Goal: Task Accomplishment & Management: Use online tool/utility

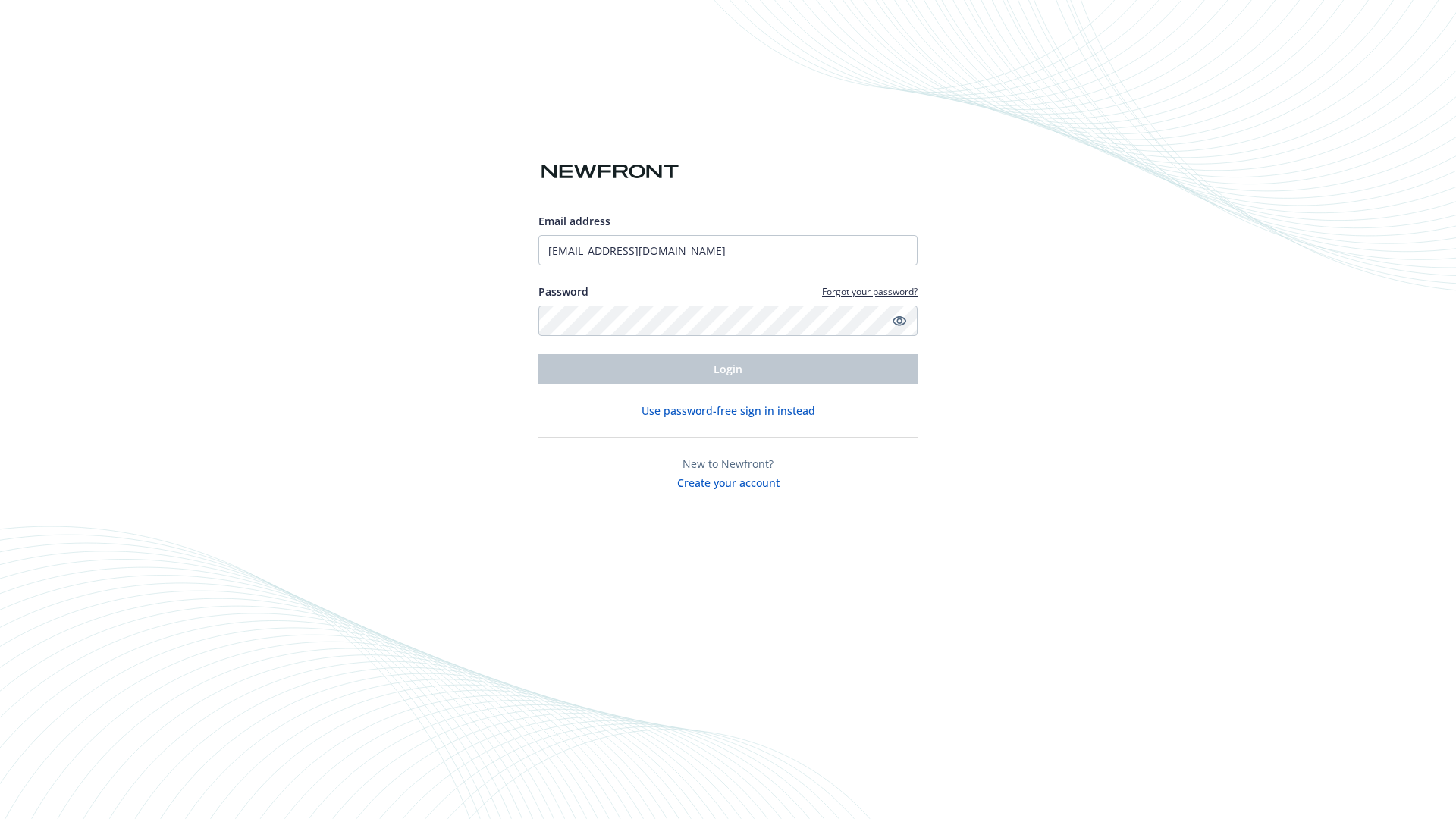
click at [728, 369] on span "Login" at bounding box center [728, 368] width 29 height 14
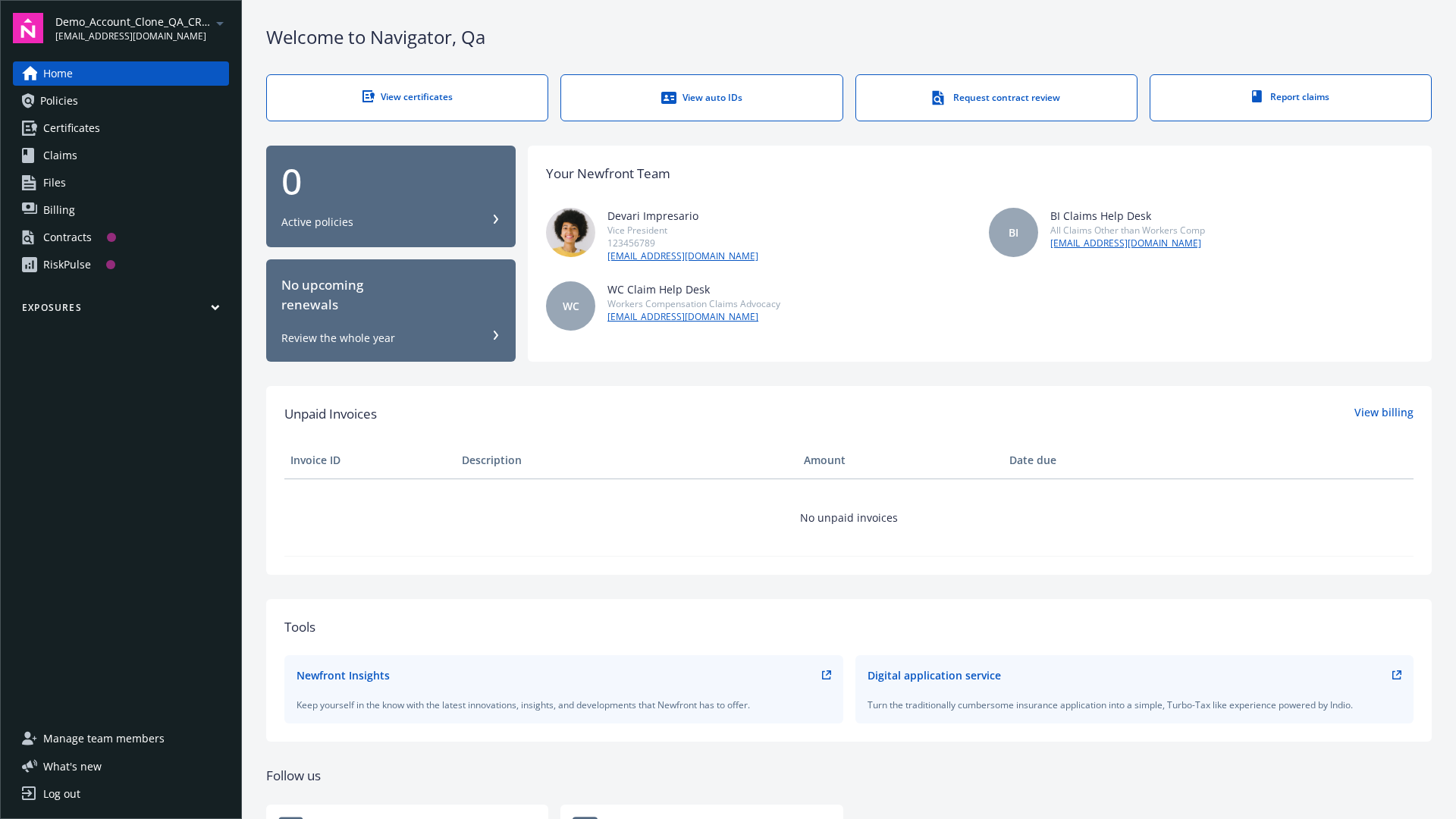
click at [142, 28] on span "Demo_Account_Clone_QA_CR_Tests_Prospect" at bounding box center [133, 22] width 156 height 16
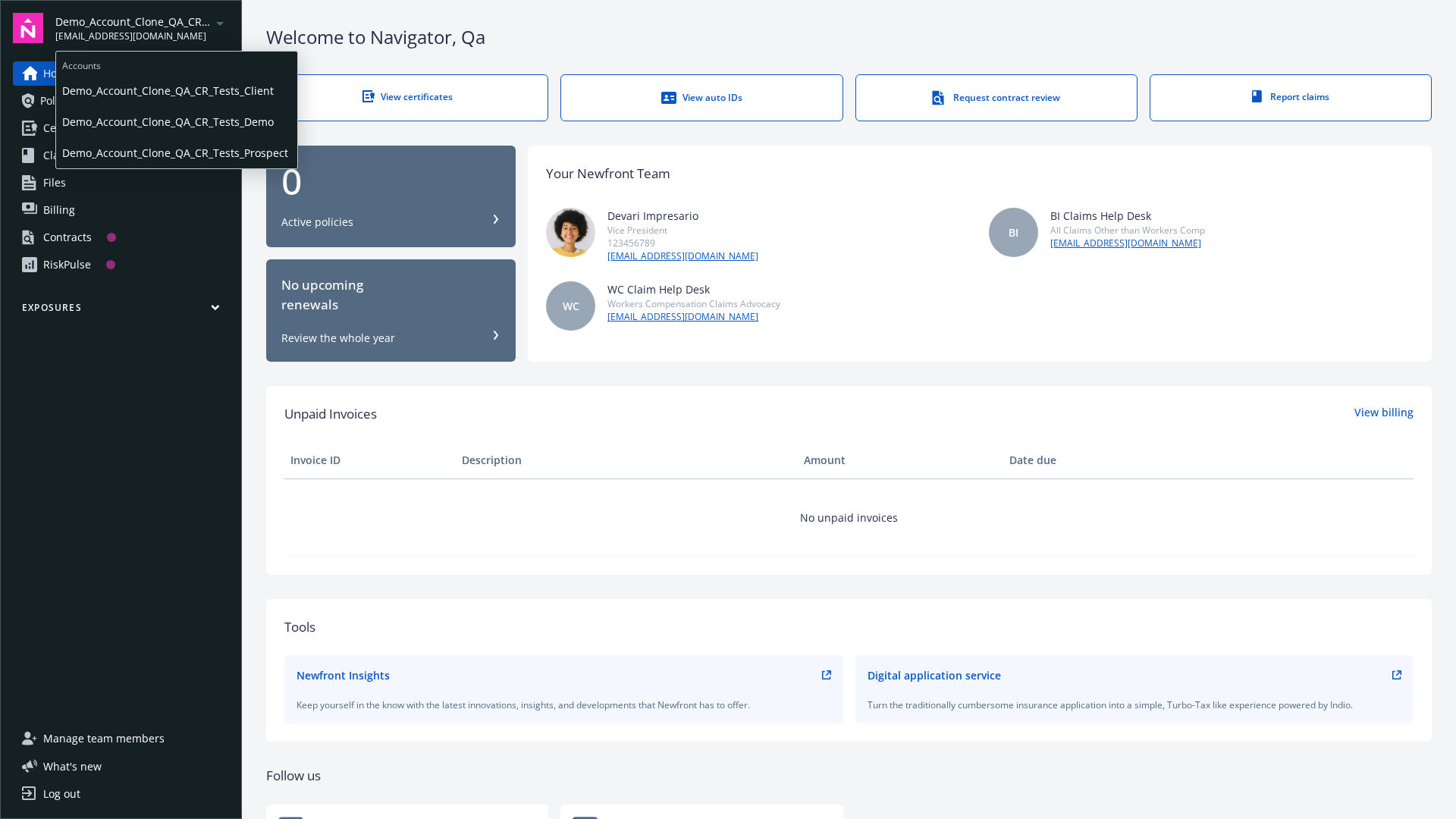
click at [175, 90] on span "Demo_Account_Clone_QA_CR_Tests_Client" at bounding box center [177, 91] width 229 height 32
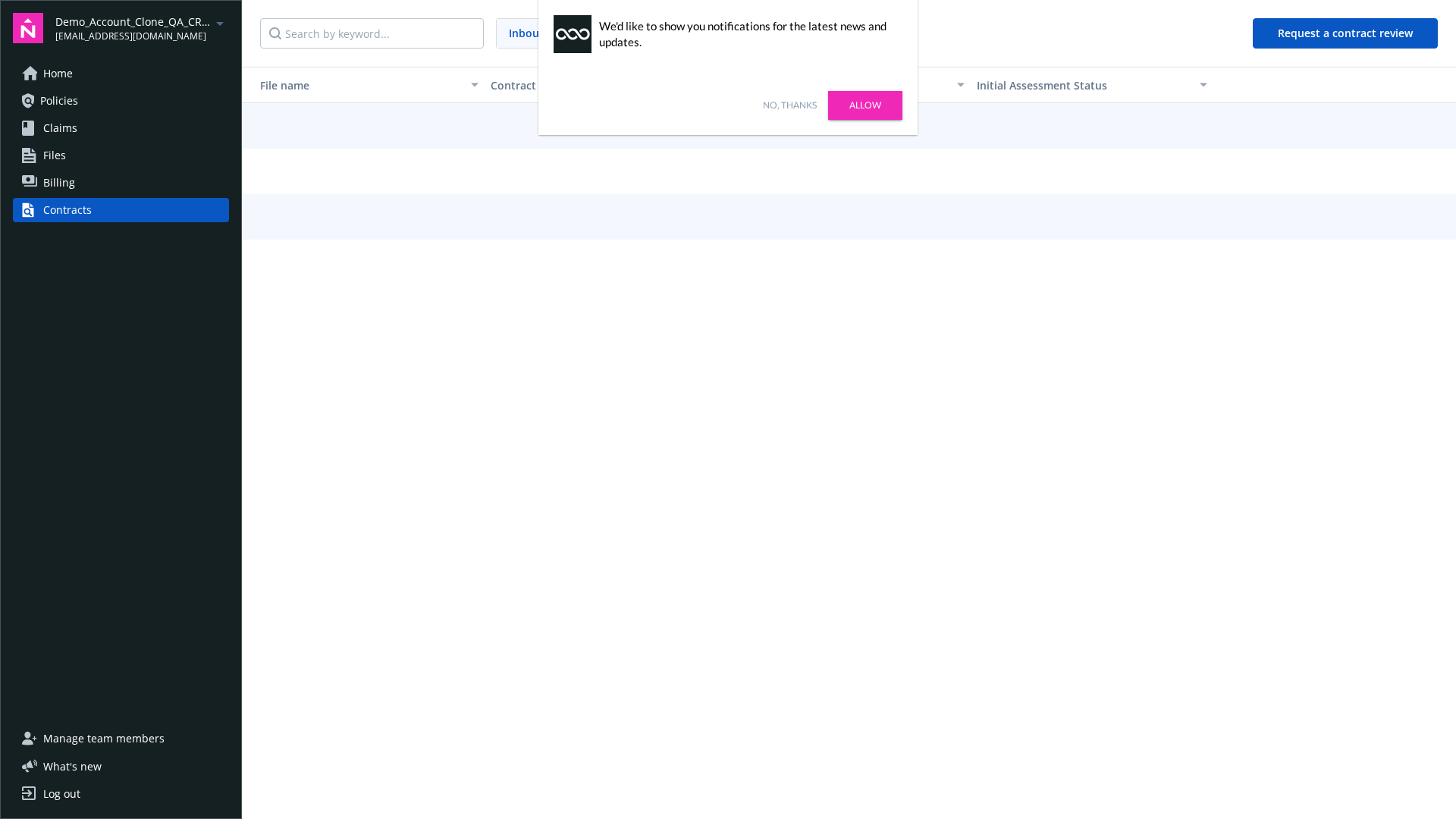
click at [790, 105] on link "No, thanks" at bounding box center [790, 106] width 54 height 14
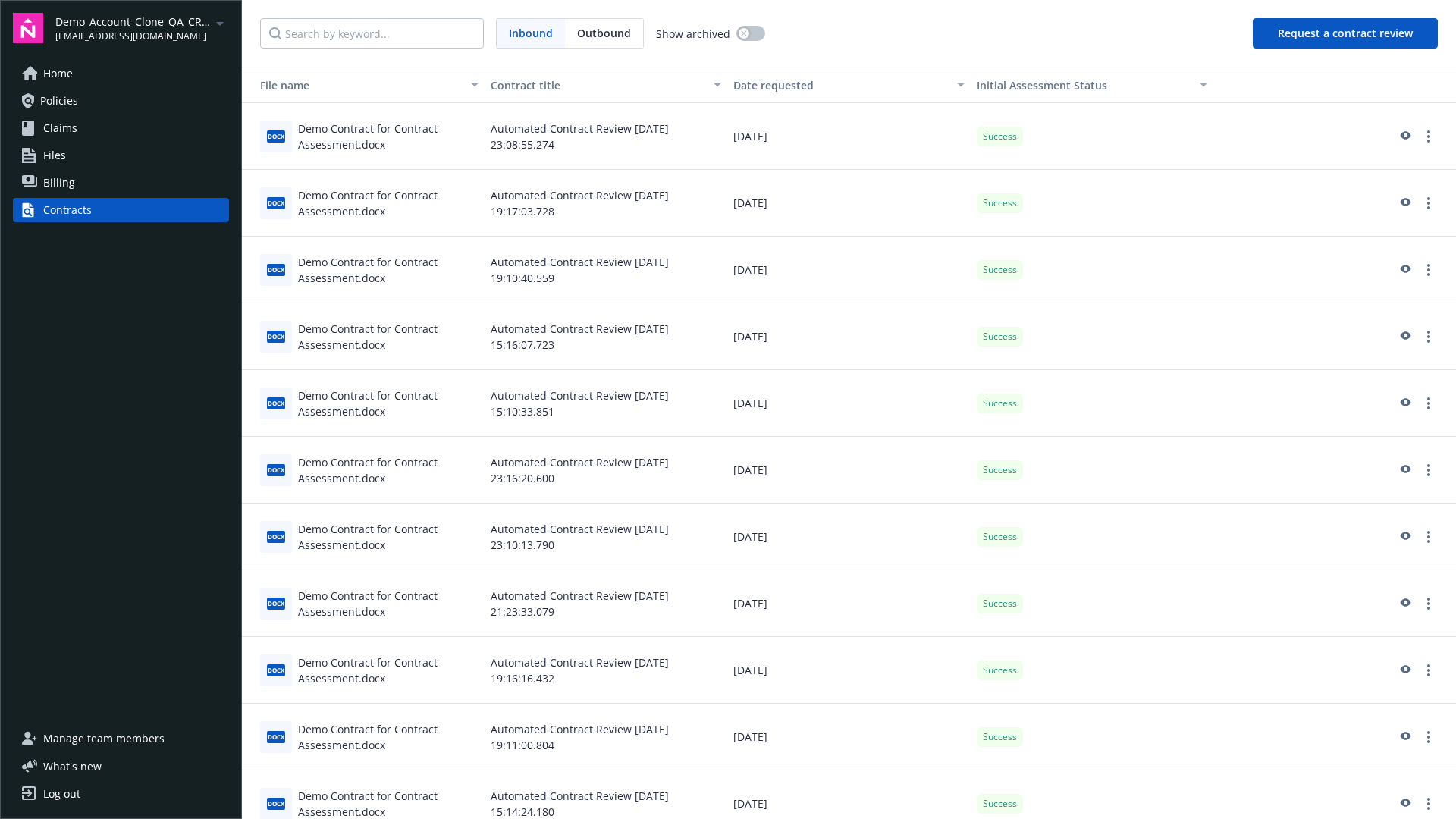
click at [1347, 33] on button "Request a contract review" at bounding box center [1345, 33] width 185 height 31
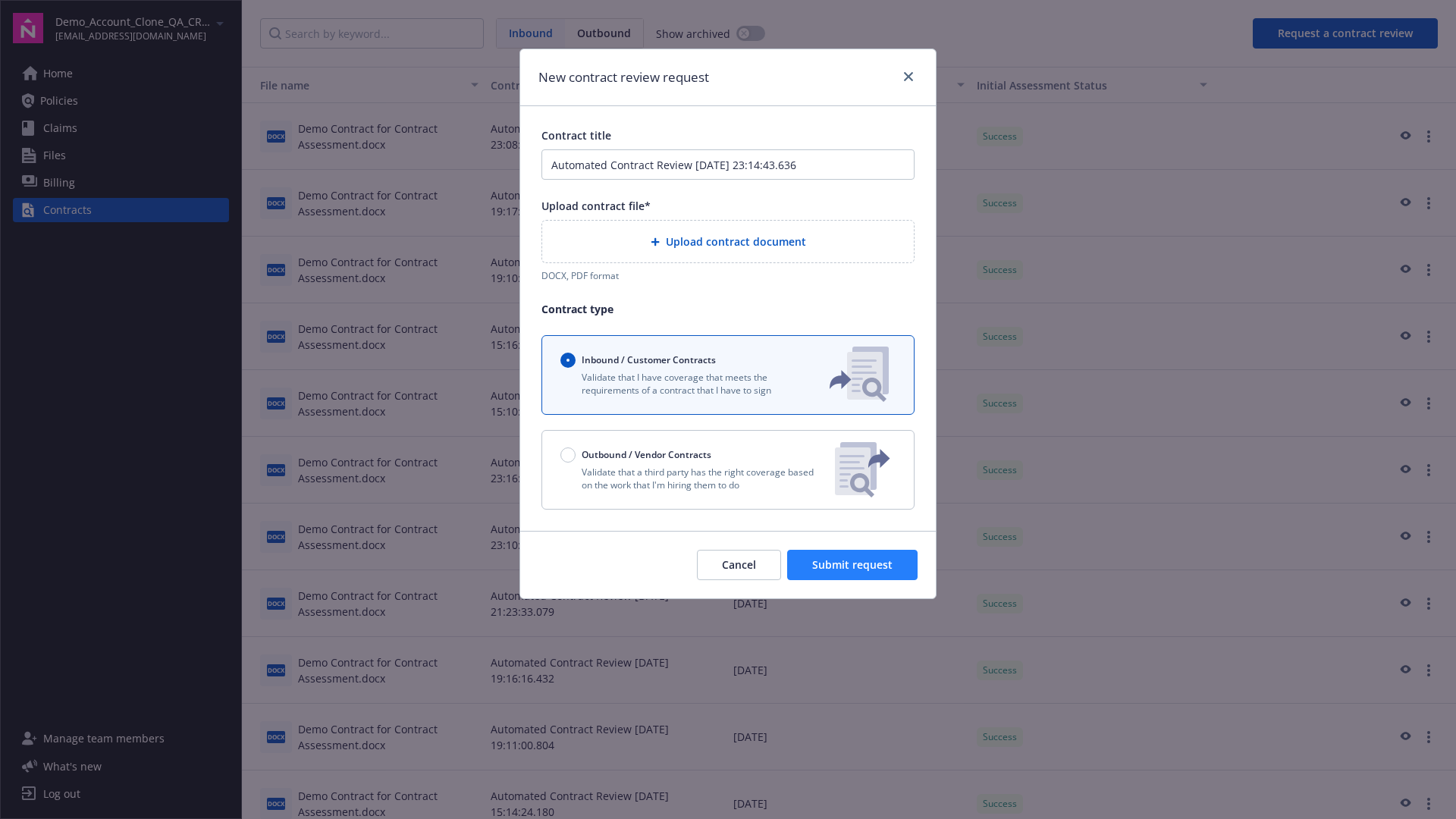
type input "Automated Contract Review [DATE] 23:14:43.636"
click at [728, 469] on p "Validate that a third party has the right coverage based on the work that I'm h…" at bounding box center [692, 478] width 263 height 25
radio input "false"
radio input "true"
click at [853, 571] on span "Submit request" at bounding box center [853, 564] width 81 height 14
